Goal: Task Accomplishment & Management: Complete application form

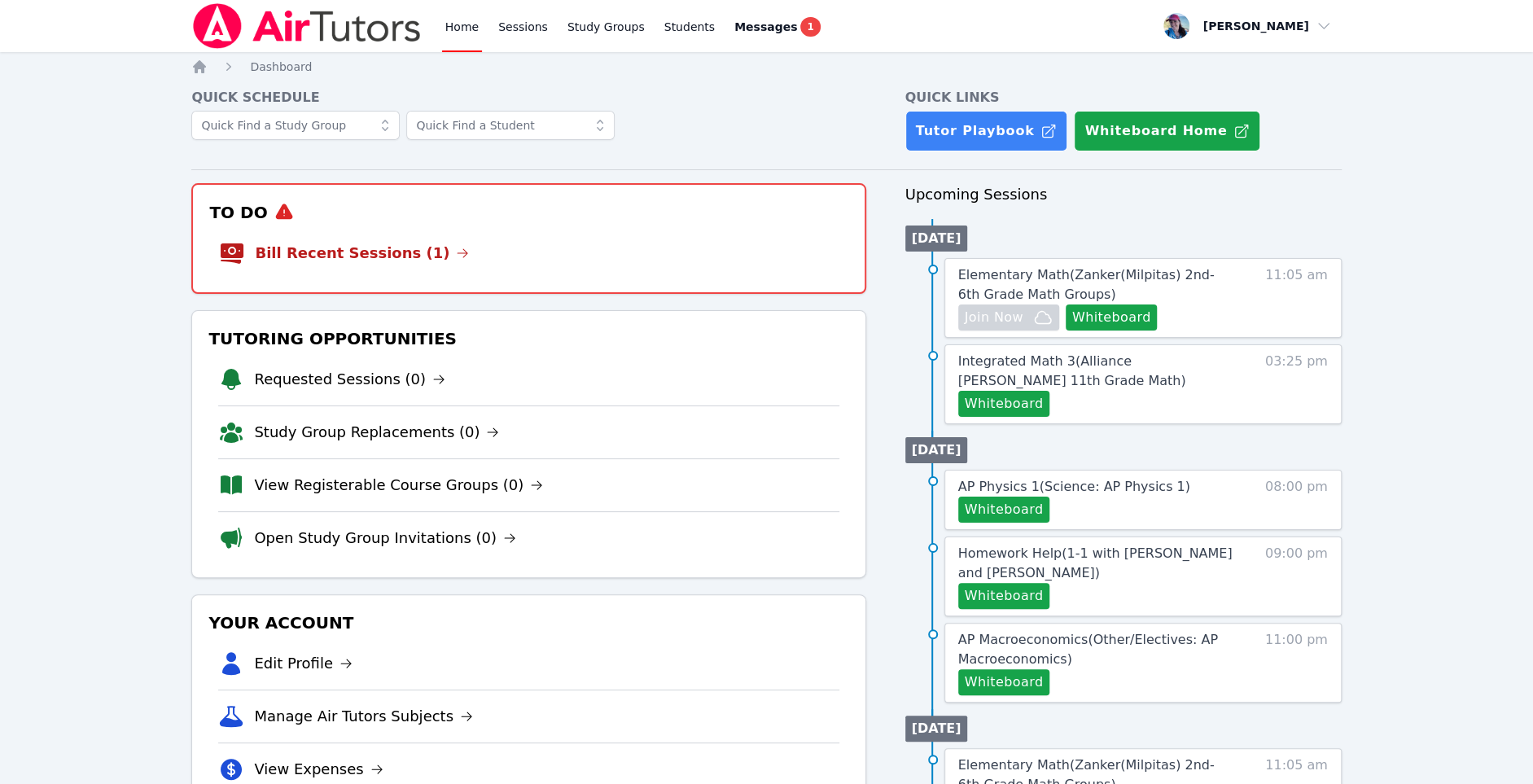
click at [486, 221] on h3 "To Do" at bounding box center [528, 212] width 645 height 30
click at [395, 233] on li "Bill Recent Sessions (1)" at bounding box center [528, 253] width 619 height 52
click at [394, 256] on link "Bill Recent Sessions (1)" at bounding box center [362, 253] width 214 height 23
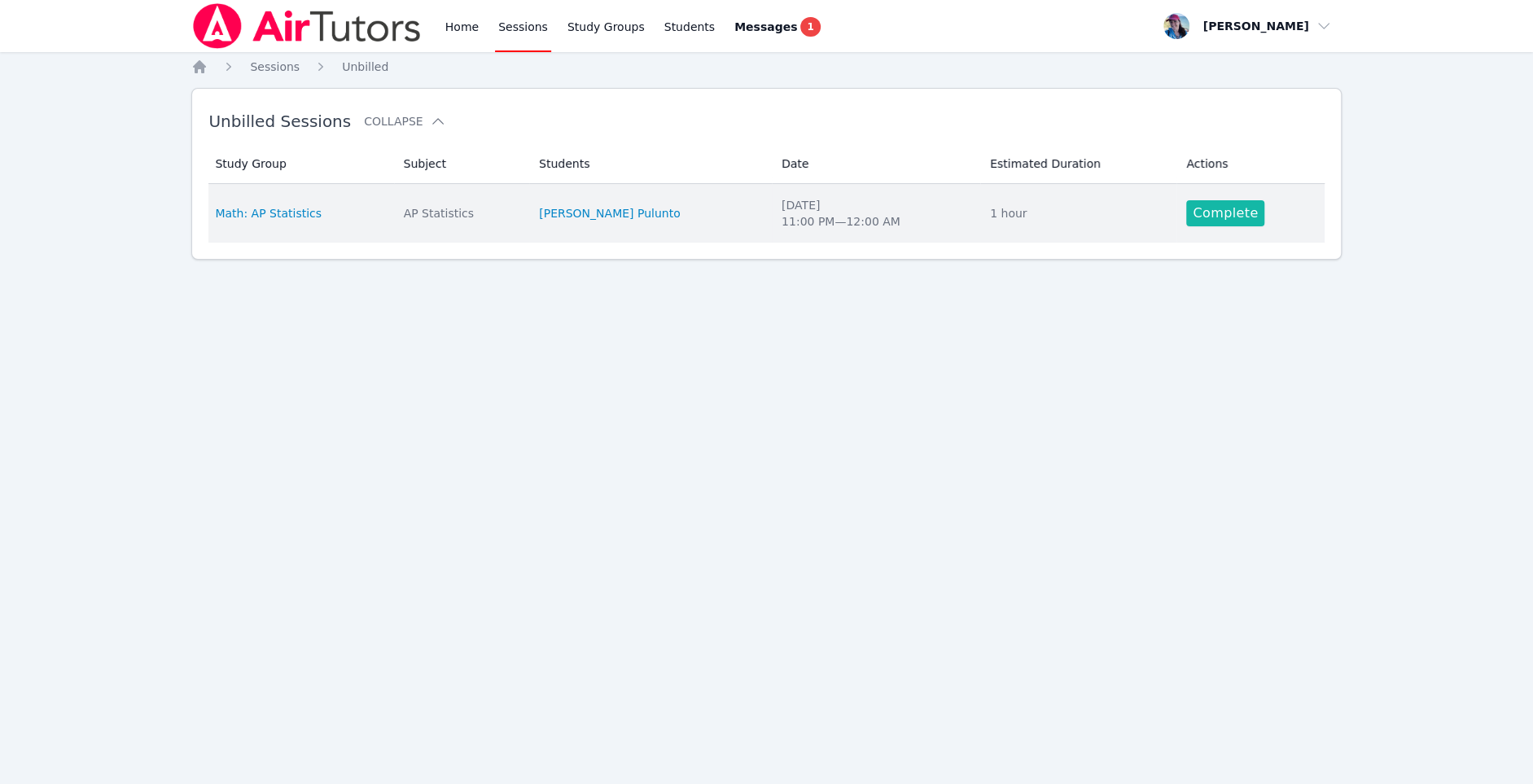
click at [1187, 211] on link "Complete" at bounding box center [1225, 213] width 78 height 26
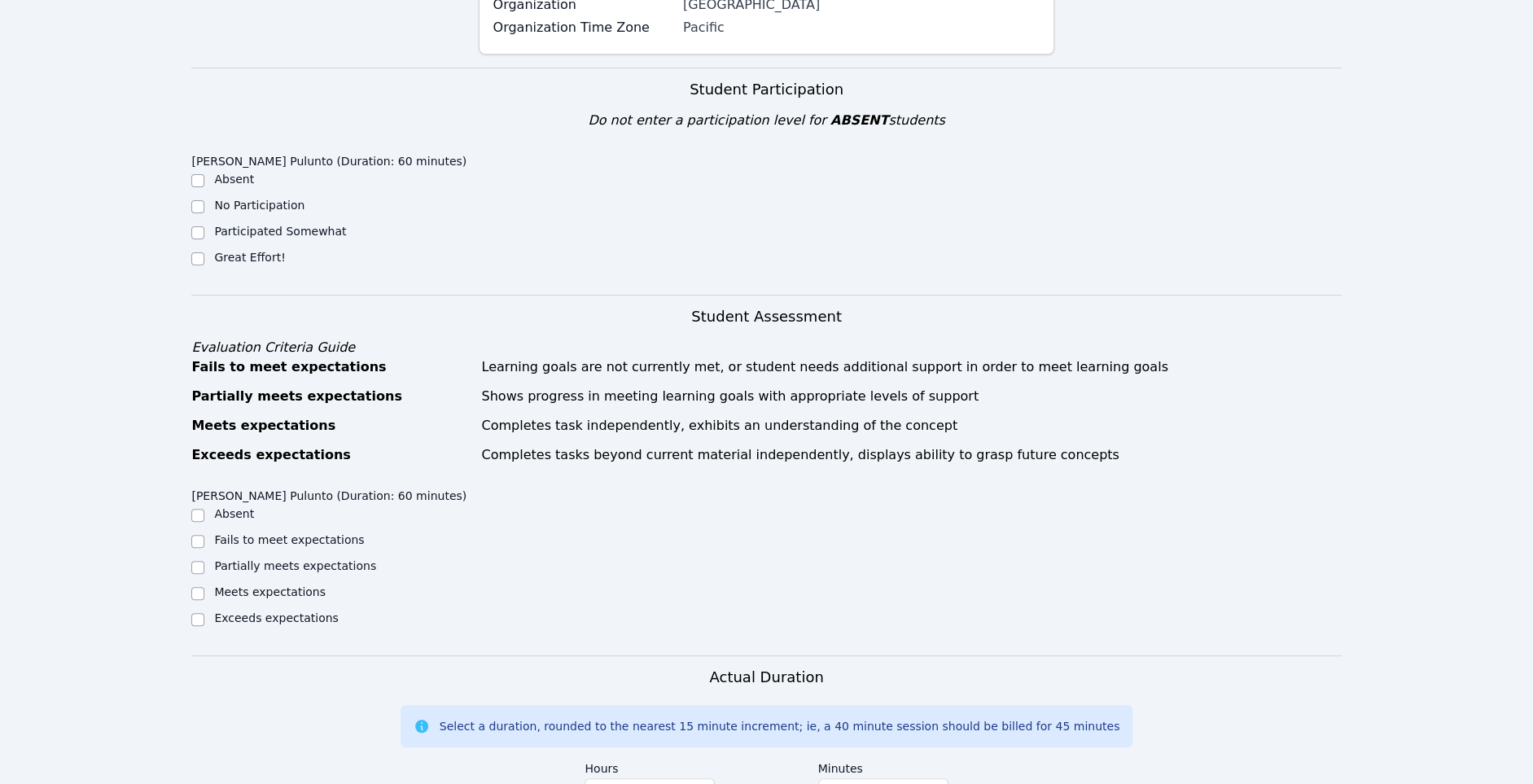
scroll to position [352, 0]
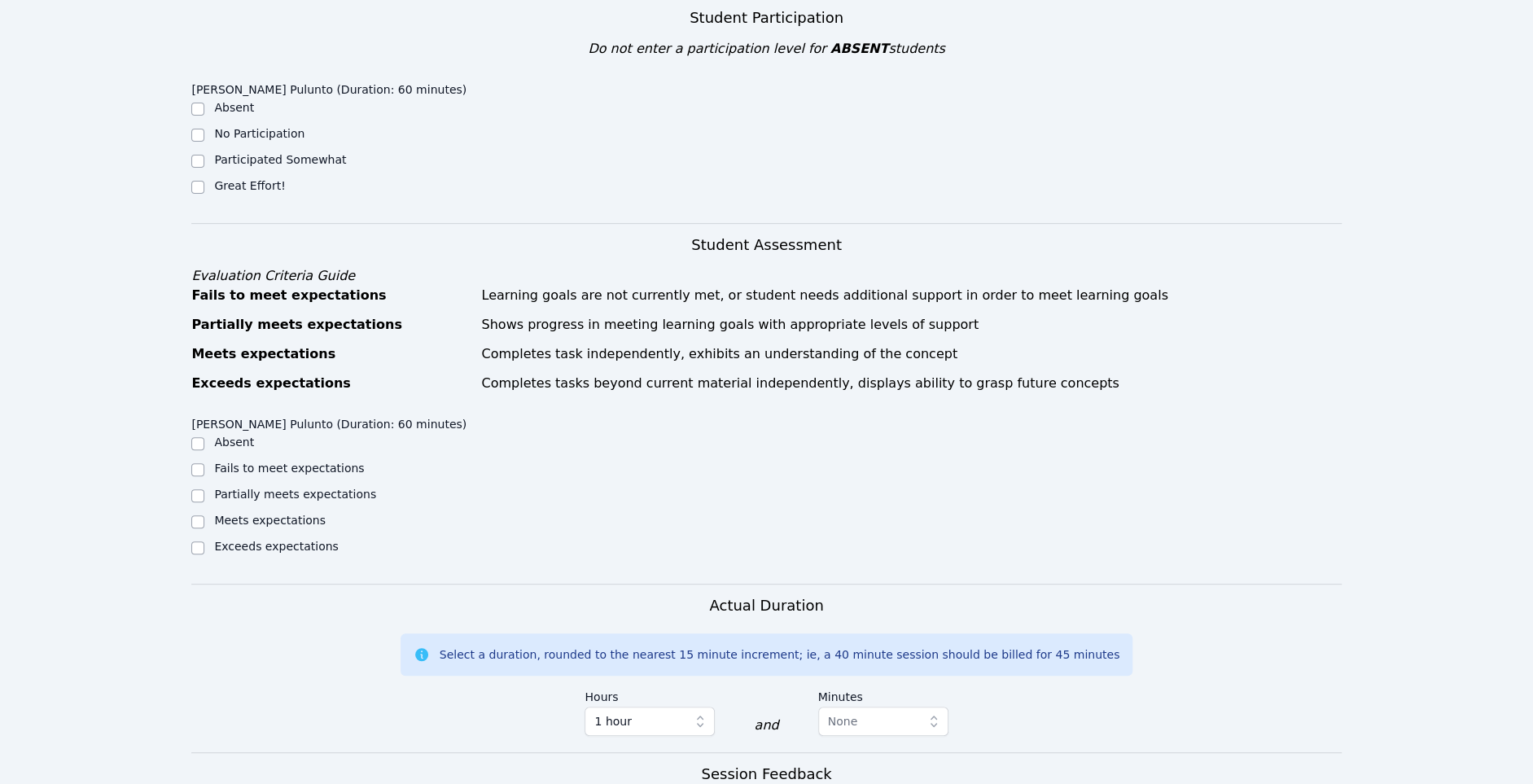
click at [219, 183] on label "Great Effort!" at bounding box center [249, 186] width 71 height 13
click at [204, 183] on input "Great Effort!" at bounding box center [198, 187] width 13 height 13
checkbox input "true"
click at [276, 525] on label "Meets expectations" at bounding box center [270, 520] width 112 height 13
click at [204, 525] on input "Meets expectations" at bounding box center [198, 522] width 13 height 13
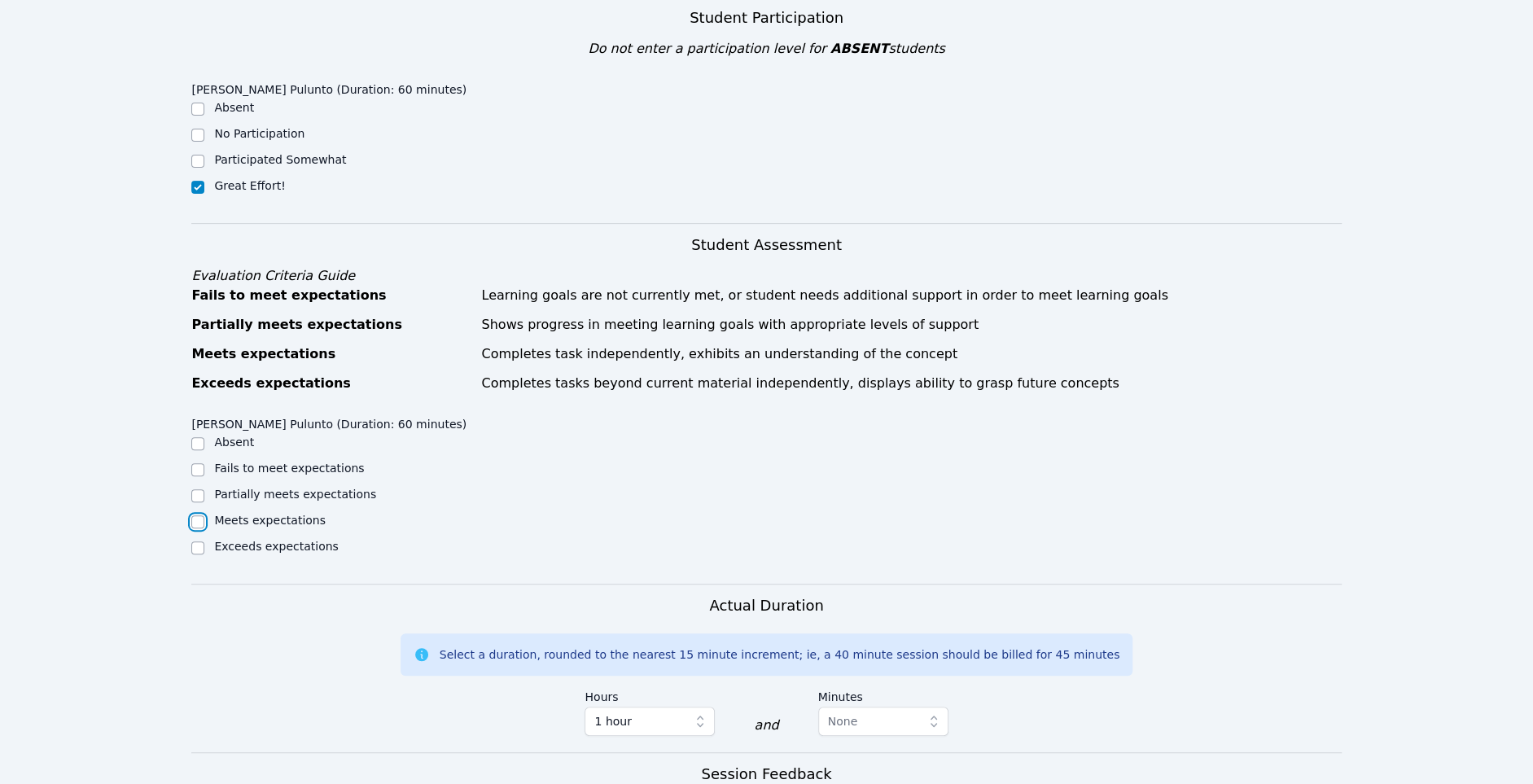
checkbox input "true"
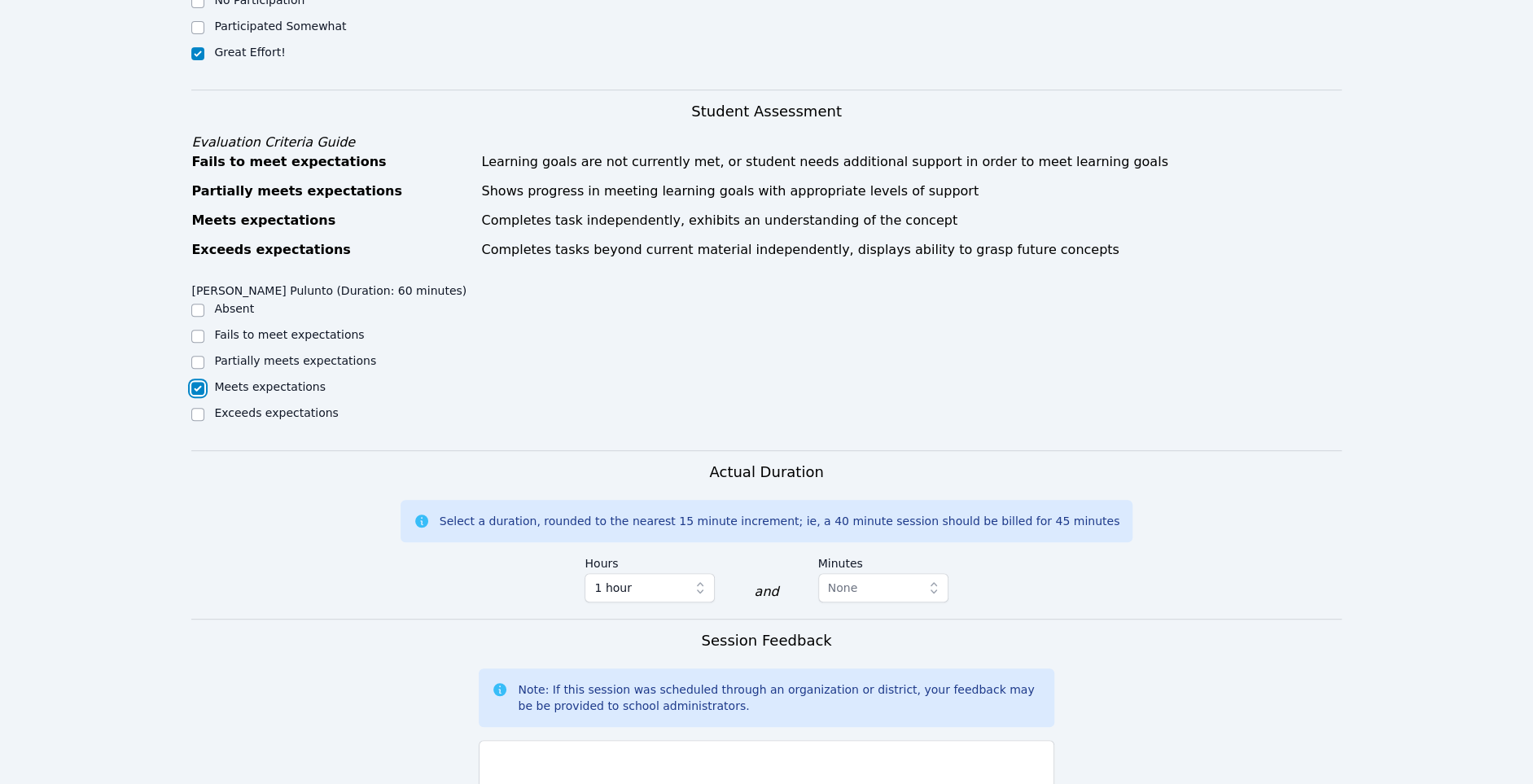
scroll to position [866, 0]
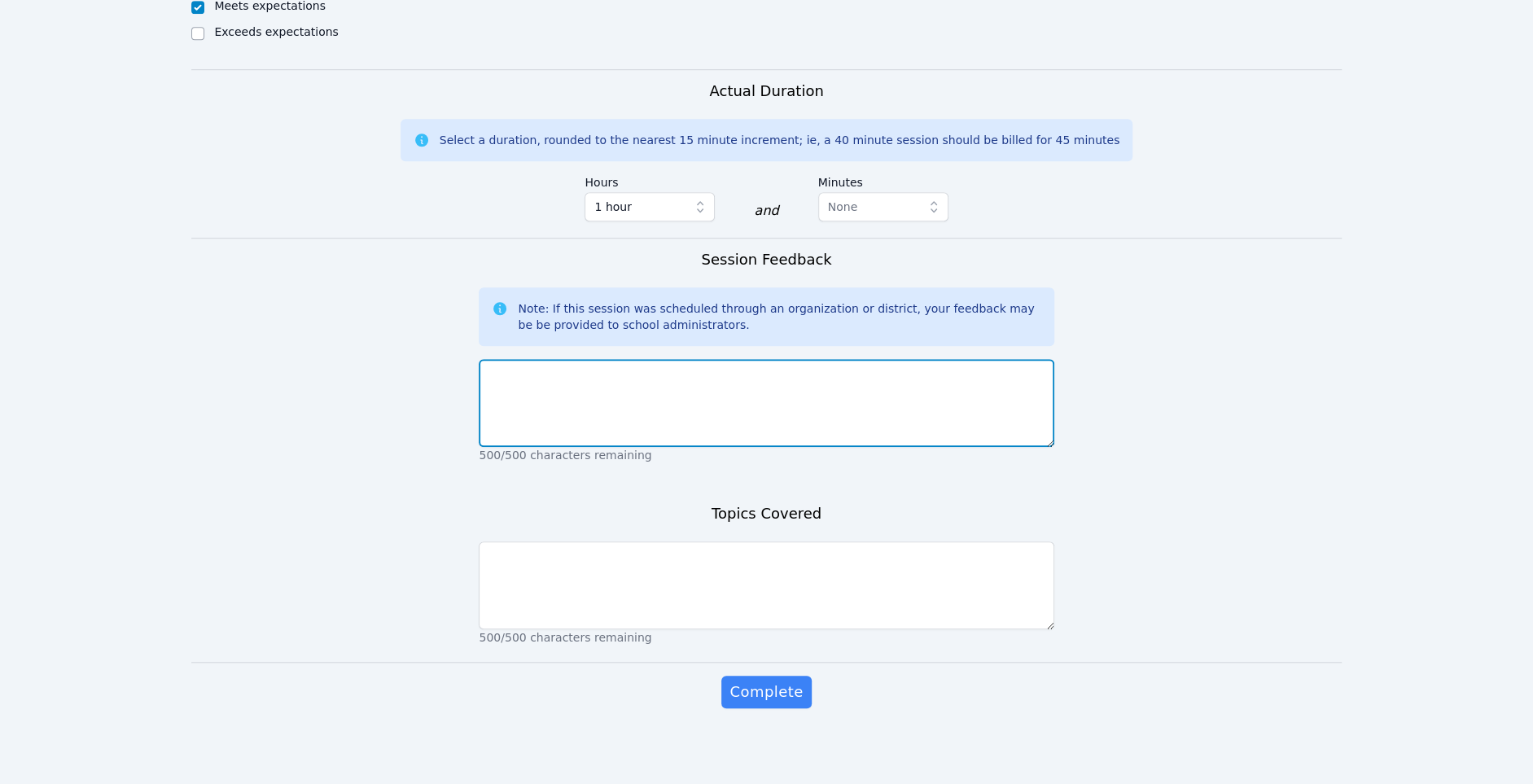
click at [611, 365] on textarea at bounding box center [766, 403] width 575 height 88
type textarea "Aloha, Today, we went over GDP and the circular flow model. Noris did an amazin…"
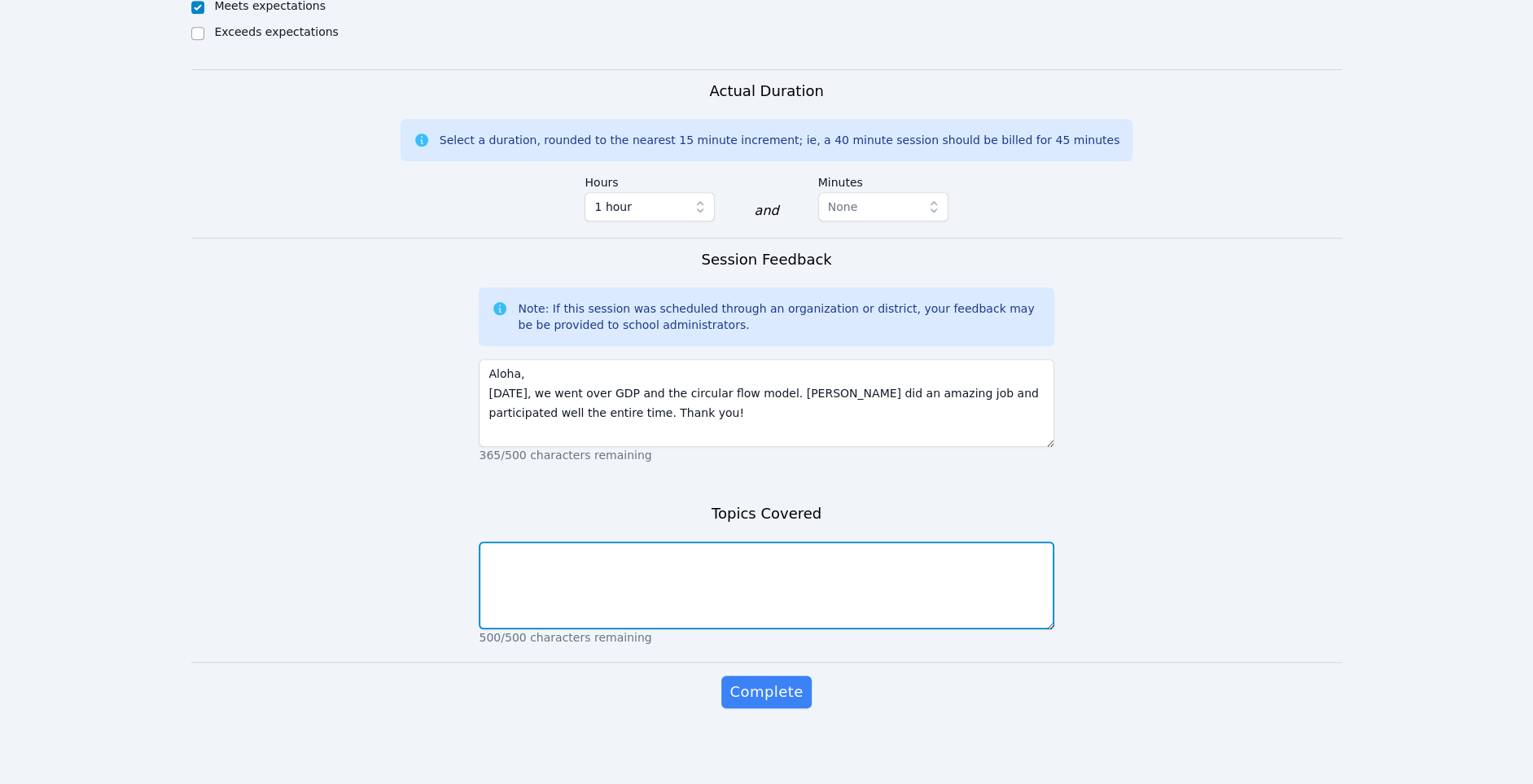
click at [680, 579] on textarea at bounding box center [766, 585] width 575 height 88
type textarea "GDP and circular flow model"
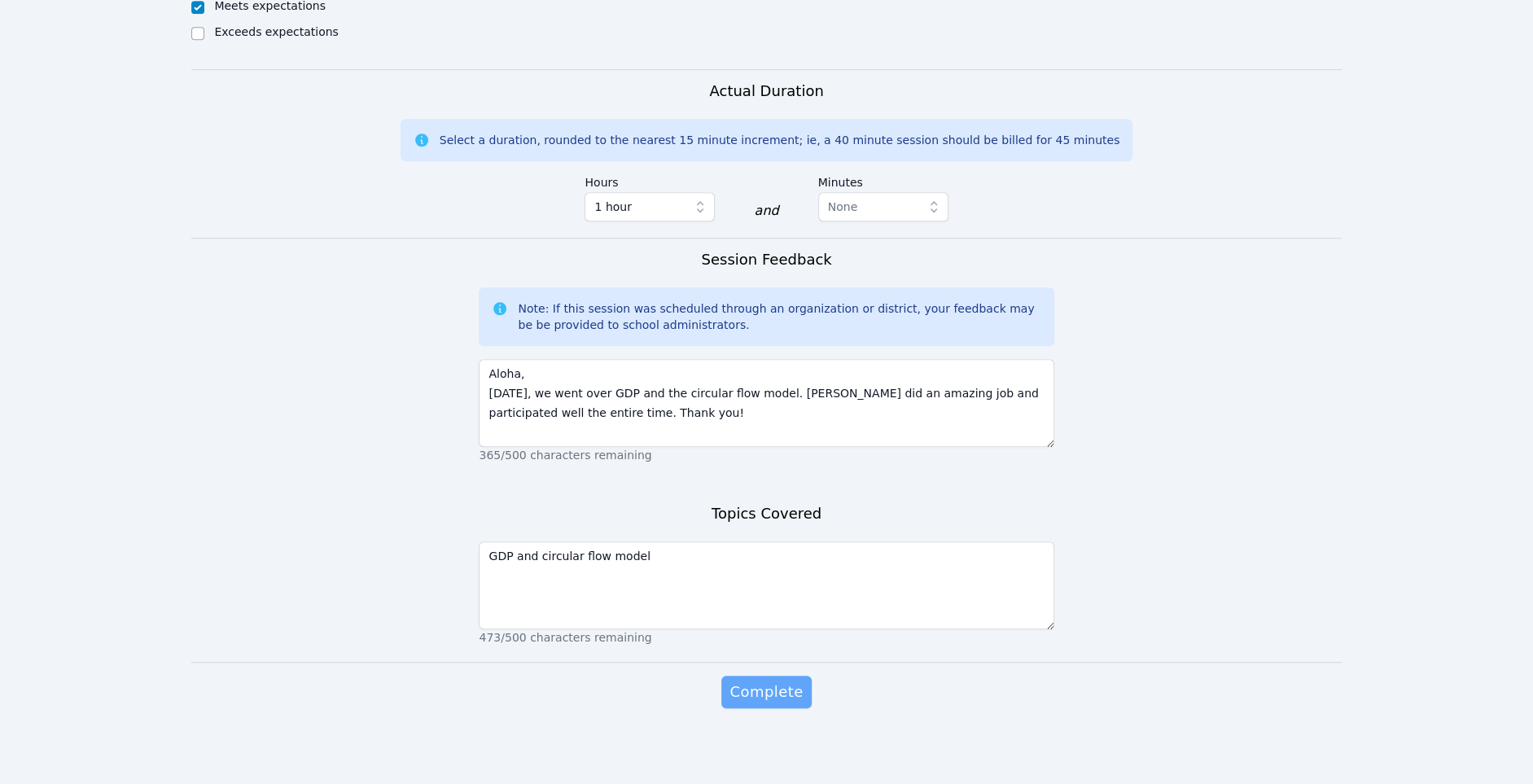
click at [748, 684] on span "Complete" at bounding box center [766, 692] width 73 height 23
